Goal: Task Accomplishment & Management: Use online tool/utility

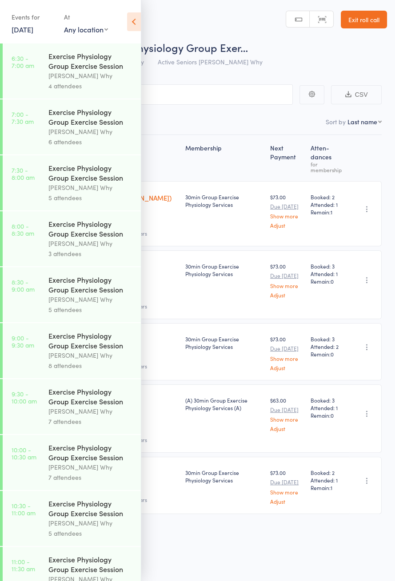
click at [129, 26] on icon at bounding box center [134, 21] width 14 height 19
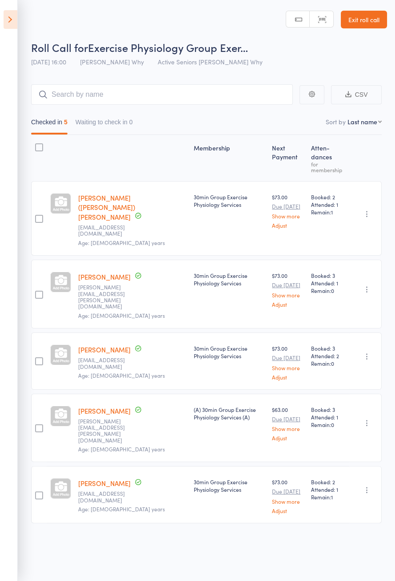
click at [8, 28] on icon at bounding box center [11, 19] width 14 height 19
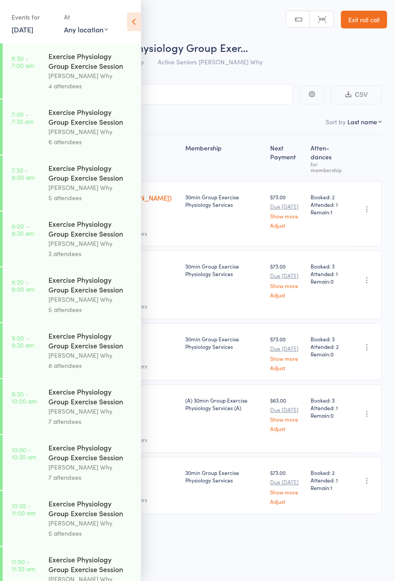
click at [131, 30] on icon at bounding box center [134, 21] width 14 height 19
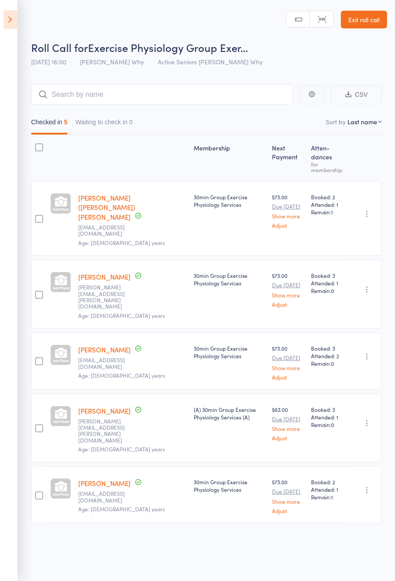
click at [10, 24] on icon at bounding box center [11, 19] width 14 height 19
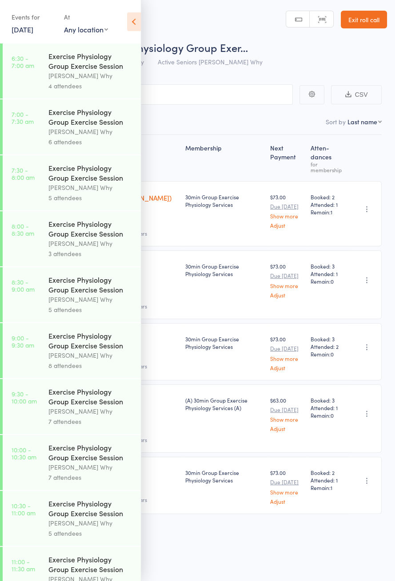
click at [23, 28] on link "14 Oct, 2025" at bounding box center [23, 29] width 22 height 10
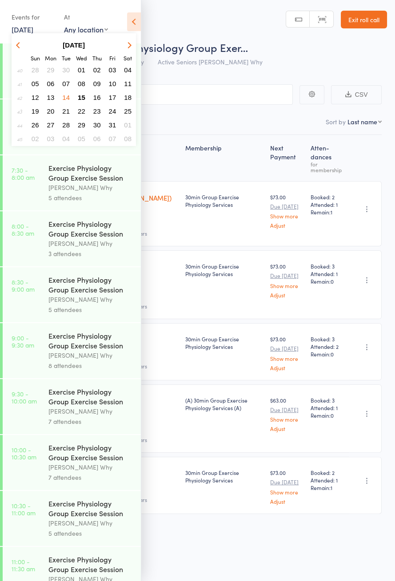
click at [87, 98] on button "15" at bounding box center [82, 97] width 14 height 12
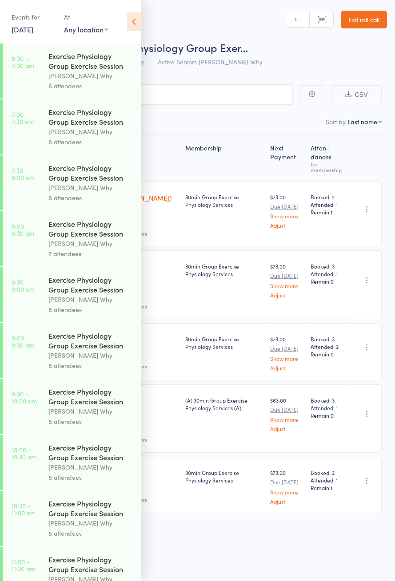
click at [58, 69] on div "Exercise Physiology Group Exercise Session" at bounding box center [90, 61] width 85 height 20
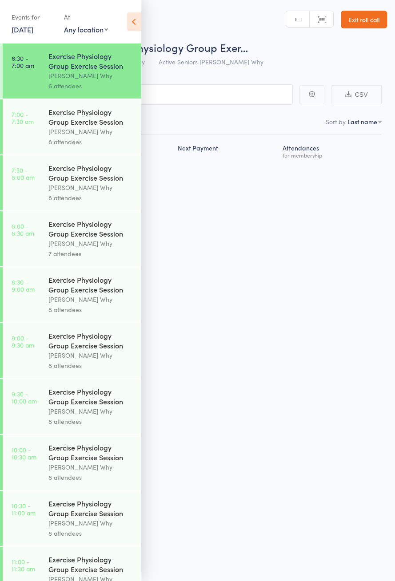
click at [136, 21] on icon at bounding box center [134, 21] width 14 height 19
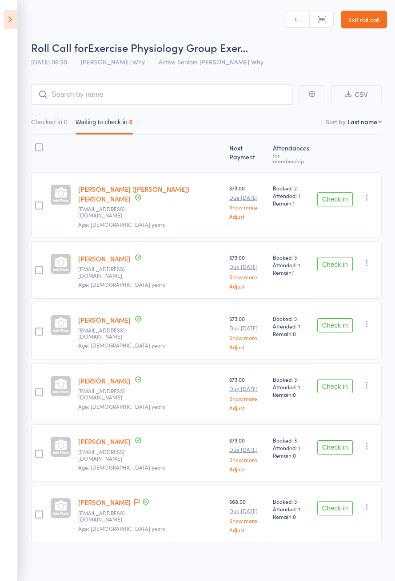
click at [334, 192] on button "Check in" at bounding box center [335, 199] width 36 height 14
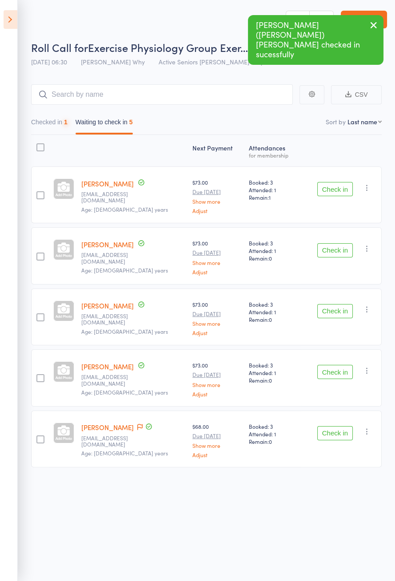
click at [341, 186] on button "Check in" at bounding box center [335, 189] width 36 height 14
click at [340, 186] on button "Check in" at bounding box center [335, 189] width 36 height 14
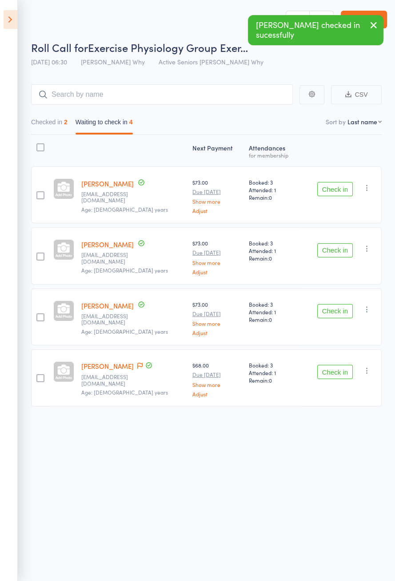
click at [338, 187] on button "Check in" at bounding box center [335, 189] width 36 height 14
click at [334, 188] on button "Check in" at bounding box center [335, 189] width 36 height 14
click at [334, 191] on button "Check in" at bounding box center [335, 189] width 36 height 14
click at [336, 243] on button "Check in" at bounding box center [335, 250] width 36 height 14
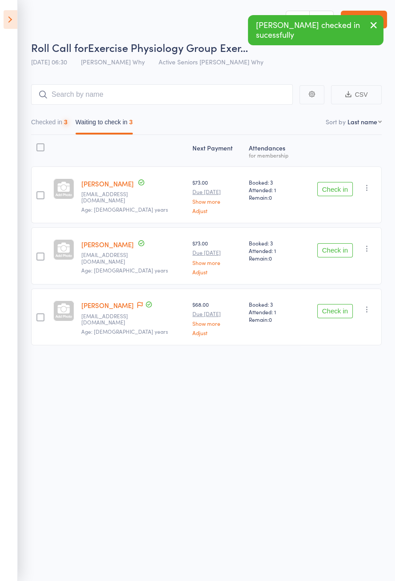
click at [339, 243] on button "Check in" at bounding box center [335, 250] width 36 height 14
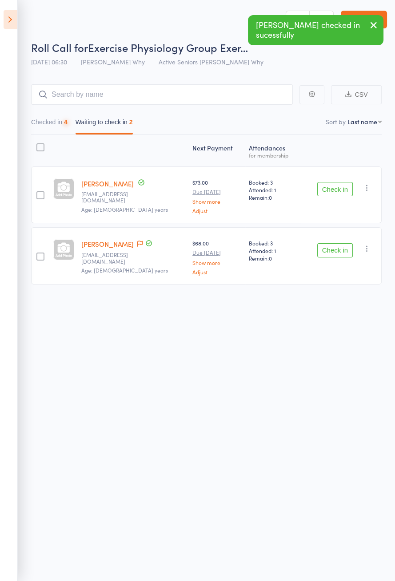
click at [337, 185] on button "Check in" at bounding box center [335, 189] width 36 height 14
click at [339, 186] on button "Check in" at bounding box center [335, 189] width 36 height 14
click at [343, 243] on button "Check in" at bounding box center [335, 250] width 36 height 14
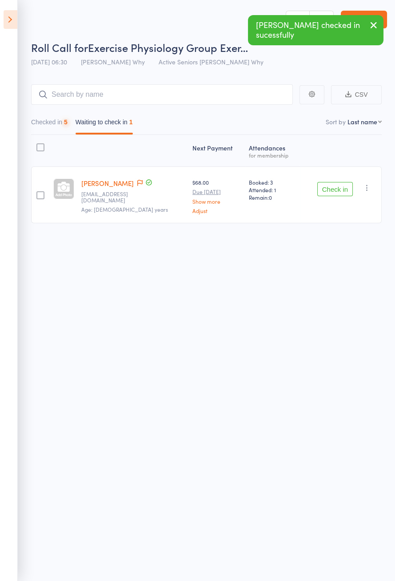
click at [342, 185] on button "Check in" at bounding box center [335, 189] width 36 height 14
click at [341, 188] on button "Check in" at bounding box center [335, 189] width 36 height 14
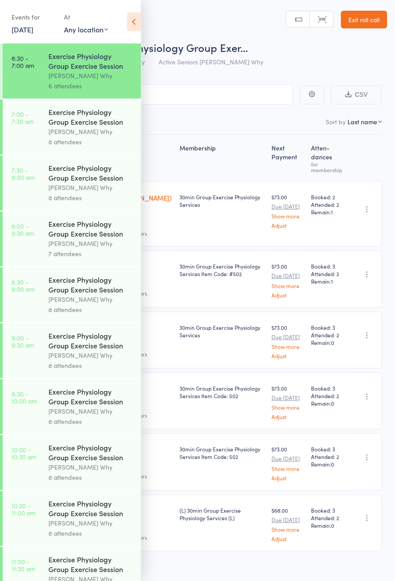
click at [0, 558] on div at bounding box center [1, 574] width 3 height 55
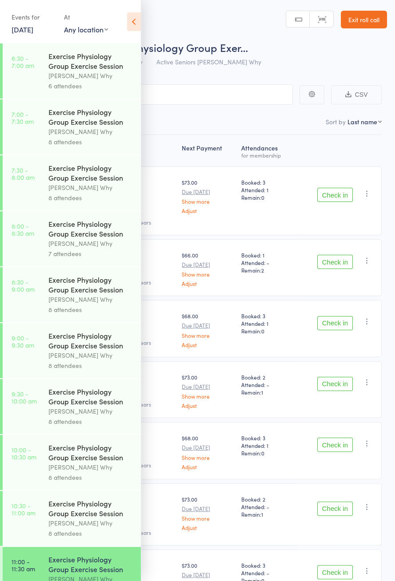
click at [135, 19] on icon at bounding box center [134, 21] width 14 height 19
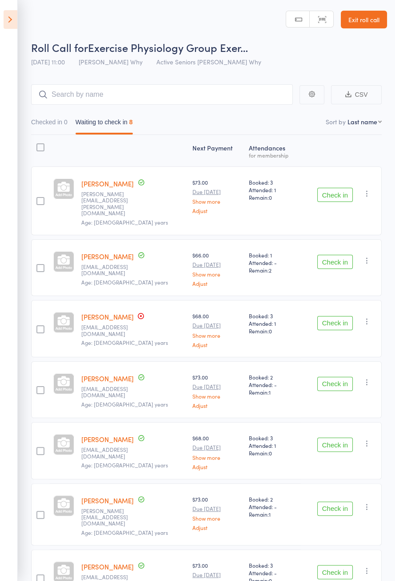
click at [6, 15] on icon at bounding box center [11, 19] width 14 height 19
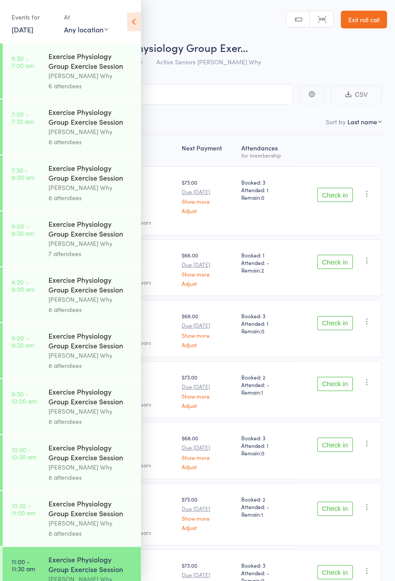
click at [103, 87] on div "6 attendees" at bounding box center [90, 86] width 85 height 10
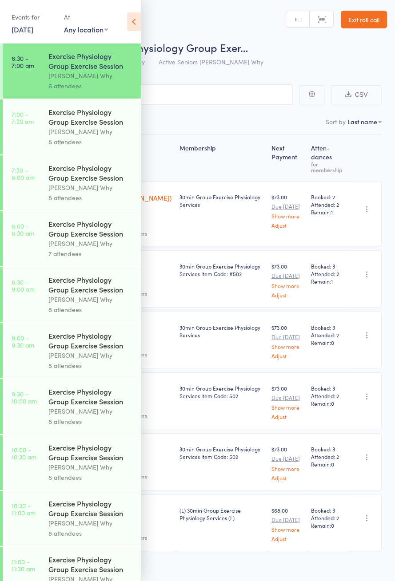
click at [137, 7] on div "Events for [DATE] [DATE] [DATE] Sun Mon Tue Wed Thu Fri Sat 40 28 29 30 01 02 0…" at bounding box center [70, 22] width 141 height 45
click at [129, 29] on icon at bounding box center [134, 21] width 14 height 19
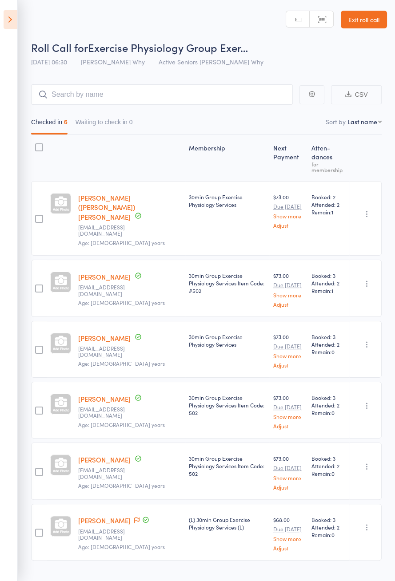
click at [12, 20] on icon at bounding box center [11, 19] width 14 height 19
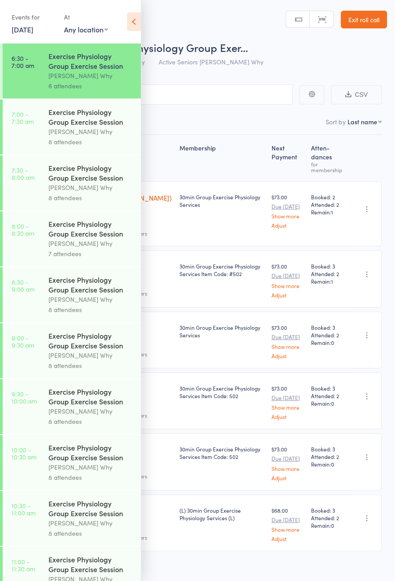
click at [78, 127] on div "Exercise Physiology Group Exercise Session" at bounding box center [90, 117] width 85 height 20
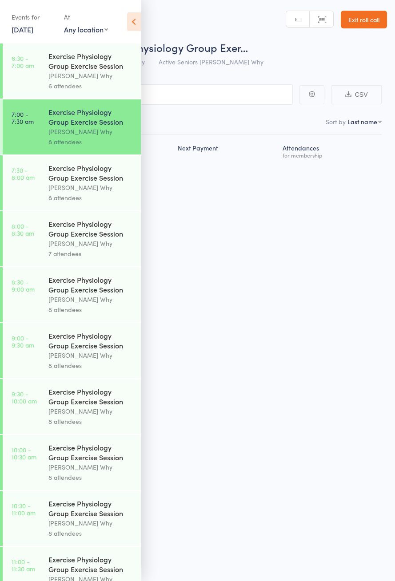
click at [133, 18] on icon at bounding box center [134, 21] width 14 height 19
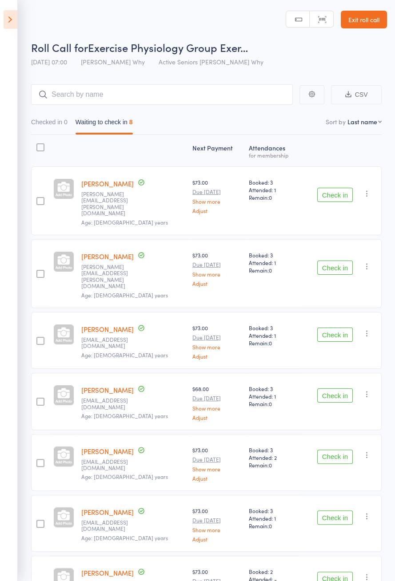
click at [341, 188] on button "Check in" at bounding box center [335, 195] width 36 height 14
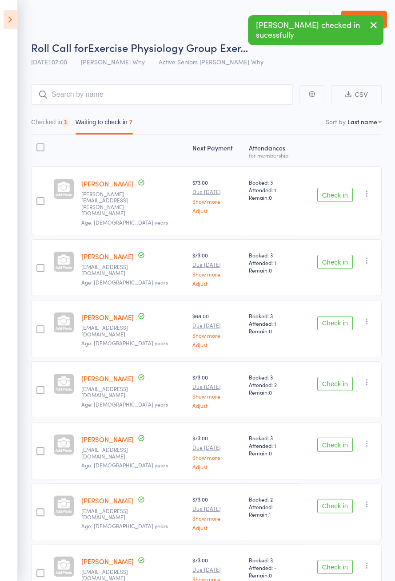
click at [343, 188] on button "Check in" at bounding box center [335, 195] width 36 height 14
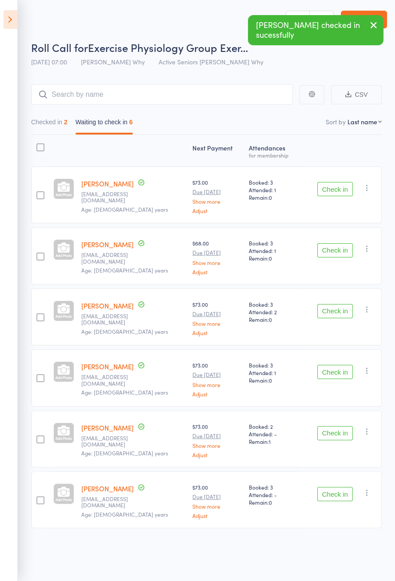
click at [343, 186] on button "Check in" at bounding box center [335, 189] width 36 height 14
click at [342, 186] on button "Check in" at bounding box center [335, 189] width 36 height 14
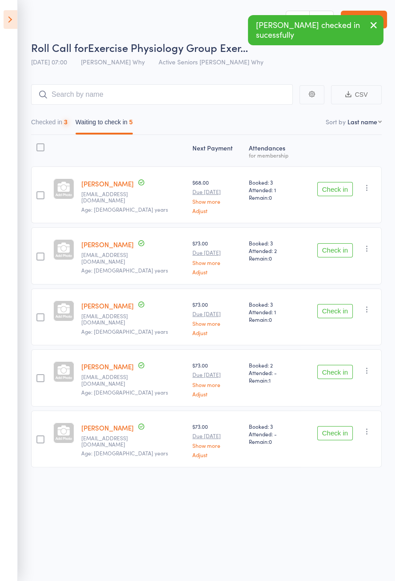
click at [342, 185] on button "Check in" at bounding box center [335, 189] width 36 height 14
click at [344, 187] on button "Check in" at bounding box center [335, 189] width 36 height 14
click at [344, 188] on button "Check in" at bounding box center [335, 189] width 36 height 14
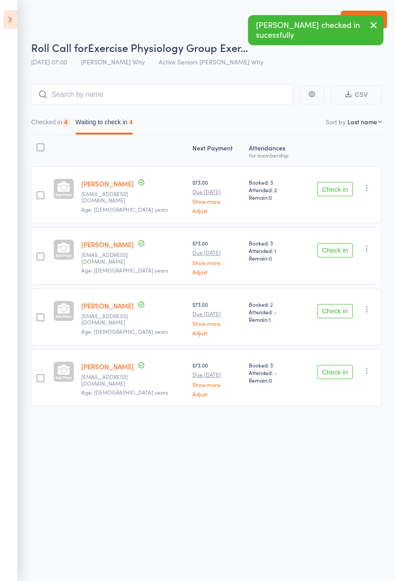
click at [345, 185] on button "Check in" at bounding box center [335, 189] width 36 height 14
click at [345, 188] on button "Check in" at bounding box center [335, 189] width 36 height 14
click at [345, 187] on button "Check in" at bounding box center [335, 189] width 36 height 14
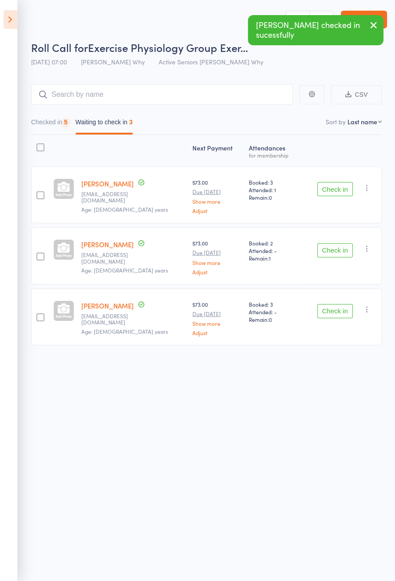
click at [342, 186] on button "Check in" at bounding box center [335, 189] width 36 height 14
click at [343, 185] on button "Check in" at bounding box center [335, 189] width 36 height 14
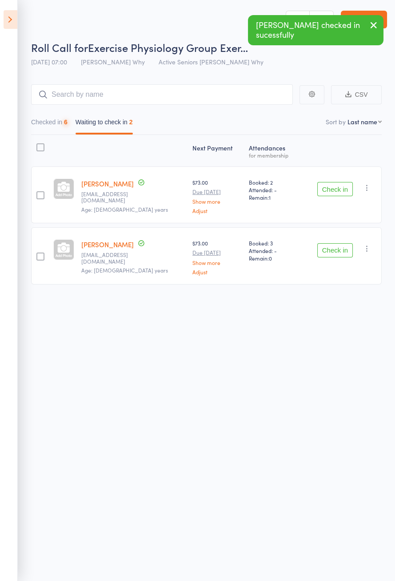
click at [341, 182] on button "Check in" at bounding box center [335, 189] width 36 height 14
click at [338, 176] on div "Check in Check in Send message Add Note Add Task Add Flag Remove [PERSON_NAME] …" at bounding box center [341, 195] width 81 height 57
click at [338, 183] on button "Check in" at bounding box center [335, 189] width 36 height 14
click at [340, 227] on div "Check in Check in Send message Add Note Add Task Add Flag Remove [PERSON_NAME] …" at bounding box center [341, 255] width 81 height 57
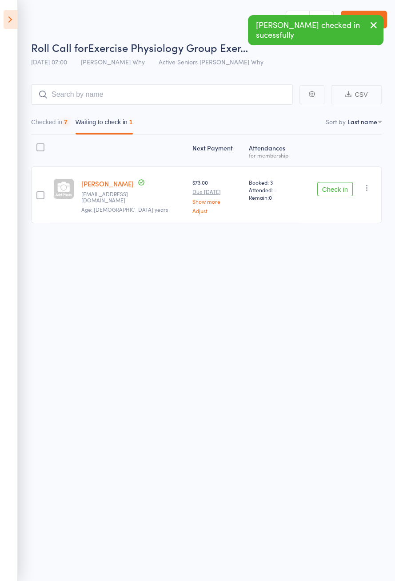
click at [338, 172] on div "Check in Check in Send message Add Note Add Task Add Flag Remove [PERSON_NAME] …" at bounding box center [341, 195] width 81 height 57
click at [337, 185] on button "Check in" at bounding box center [335, 189] width 36 height 14
click at [338, 185] on button "Check in" at bounding box center [335, 189] width 36 height 14
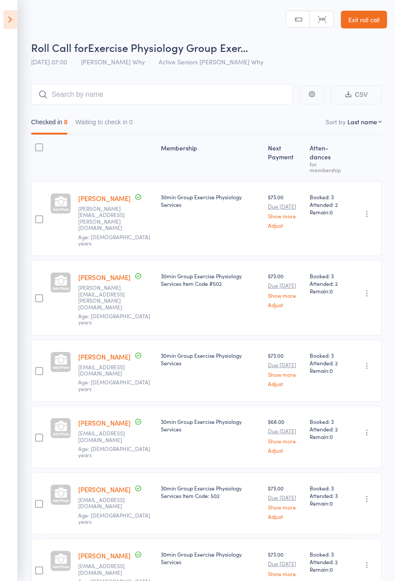
click at [7, 24] on icon at bounding box center [11, 19] width 14 height 19
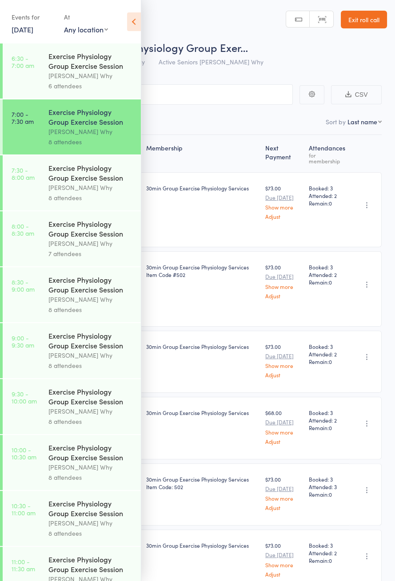
click at [45, 192] on link "7:30 - 8:00 am Exercise Physiology Group Exercise Session [PERSON_NAME] Why 8 a…" at bounding box center [72, 182] width 138 height 55
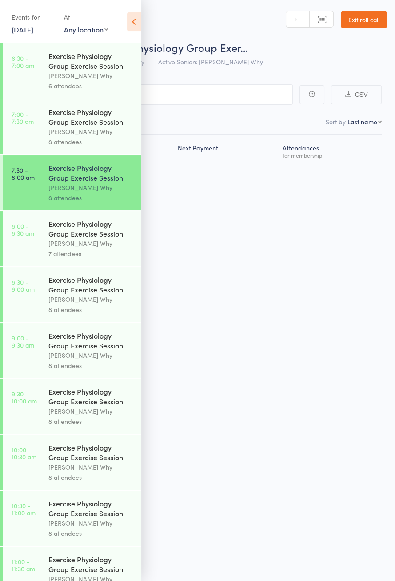
click at [136, 36] on div "Events for [DATE] [DATE] [DATE] Sun Mon Tue Wed Thu Fri Sat 40 28 29 30 01 02 0…" at bounding box center [70, 22] width 141 height 45
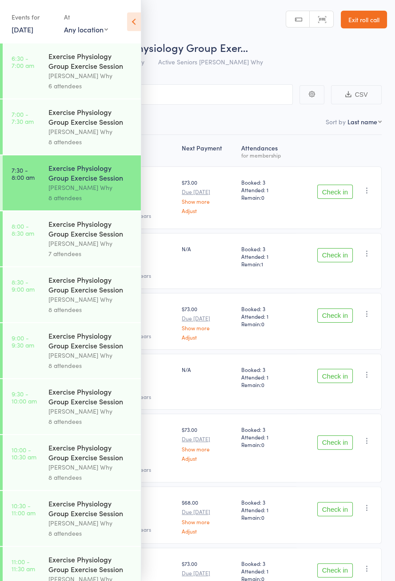
click at [131, 14] on icon at bounding box center [134, 21] width 14 height 19
